Goal: Check status: Check status

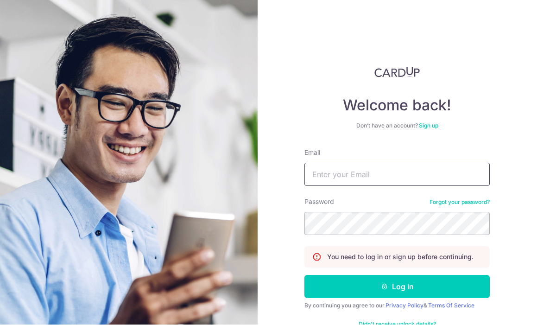
type input "[EMAIL_ADDRESS][DOMAIN_NAME]"
click at [397, 275] on button "Log in" at bounding box center [397, 286] width 185 height 23
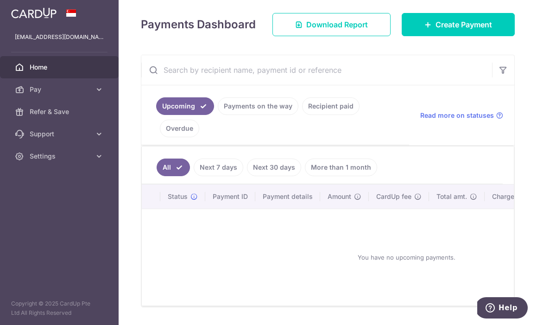
click at [302, 115] on link "Recipient paid" at bounding box center [330, 106] width 57 height 18
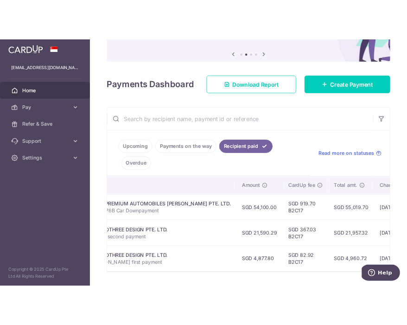
scroll to position [101, 0]
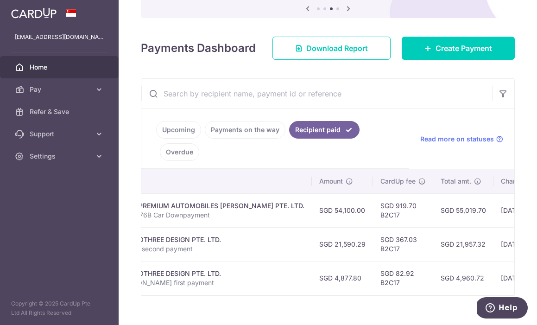
click at [0, 0] on html "cian88@gmail.com Home Pay Payments Recipients Cards Refer & Save Support FAQ Co…" at bounding box center [268, 162] width 537 height 325
